Goal: Transaction & Acquisition: Purchase product/service

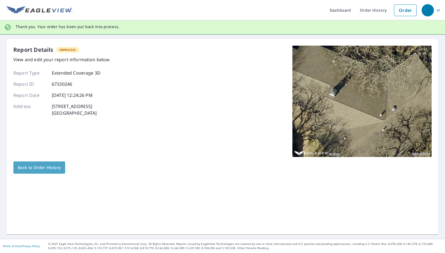
click at [52, 169] on span "Back to Order History" at bounding box center [39, 167] width 43 height 7
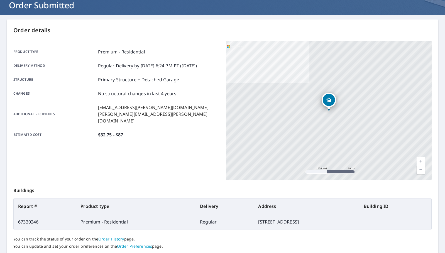
scroll to position [75, 0]
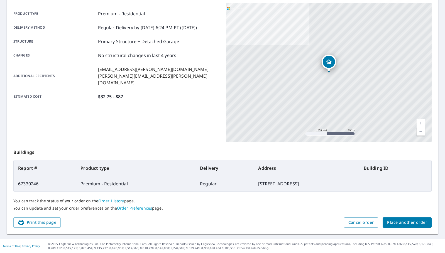
click at [402, 220] on span "Place another order" at bounding box center [407, 222] width 40 height 7
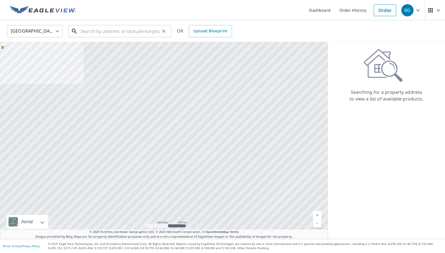
click at [121, 33] on input "text" at bounding box center [120, 31] width 79 height 16
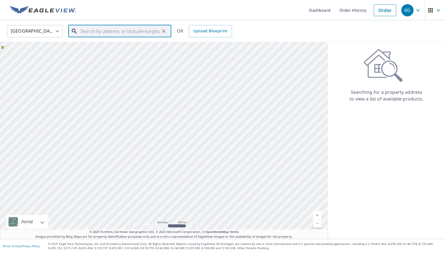
paste input "[STREET_ADDRESS]"
click at [110, 50] on span "[STREET_ADDRESS]" at bounding box center [122, 47] width 87 height 7
type input "[STREET_ADDRESS]"
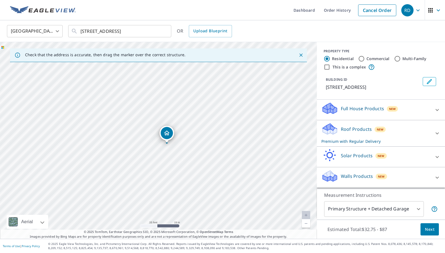
click at [361, 131] on p "Roof Products" at bounding box center [356, 129] width 31 height 7
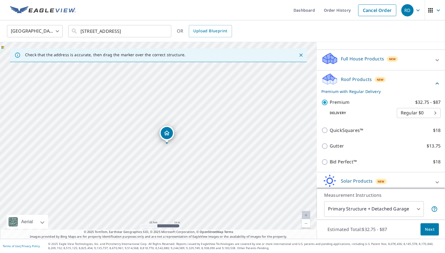
scroll to position [48, 0]
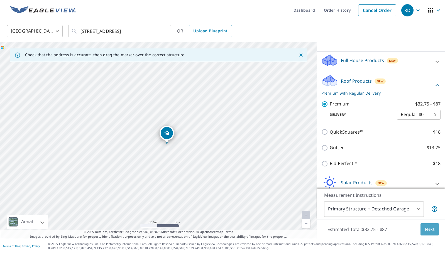
click at [431, 229] on span "Next" at bounding box center [429, 229] width 9 height 7
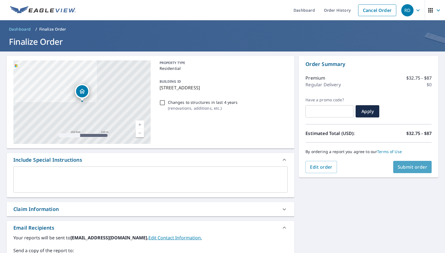
click at [424, 165] on span "Submit order" at bounding box center [413, 167] width 30 height 6
checkbox input "true"
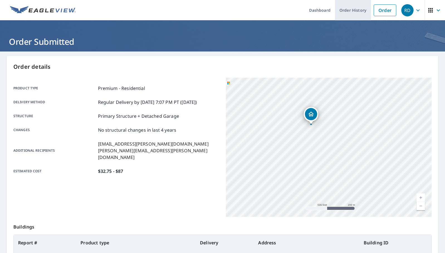
click at [364, 9] on link "Order History" at bounding box center [353, 10] width 36 height 20
